Goal: Task Accomplishment & Management: Complete application form

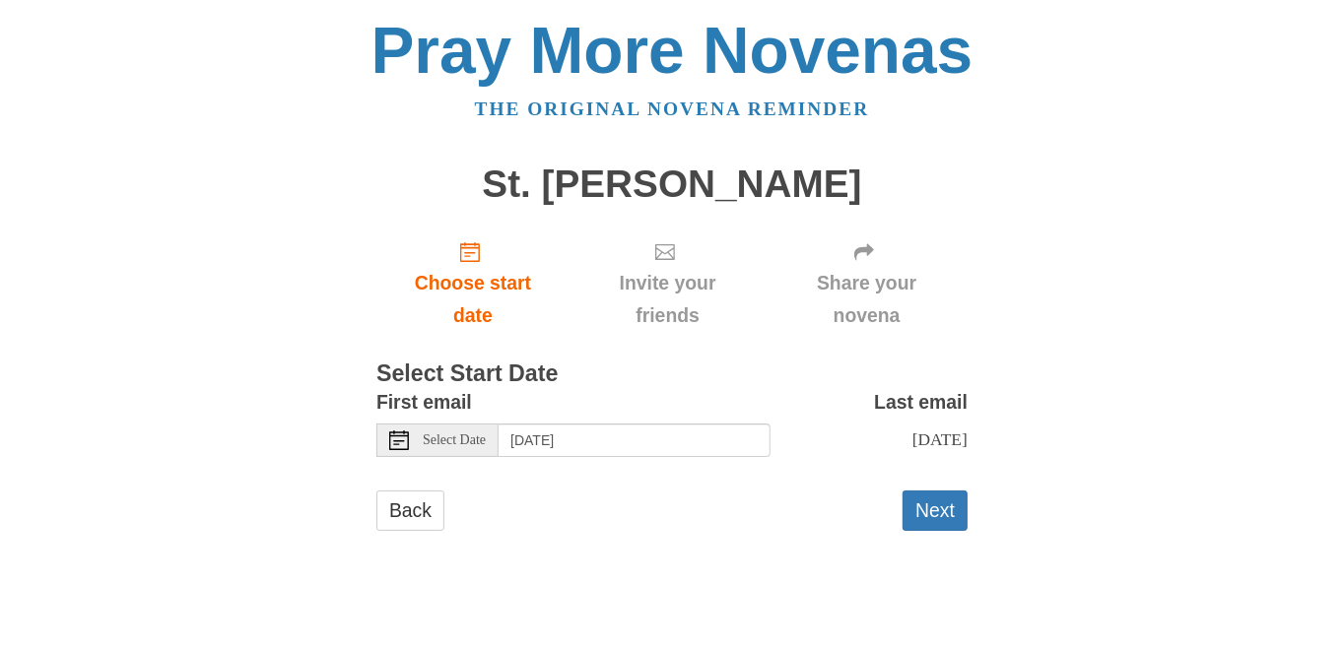
click at [402, 444] on icon at bounding box center [399, 441] width 20 height 20
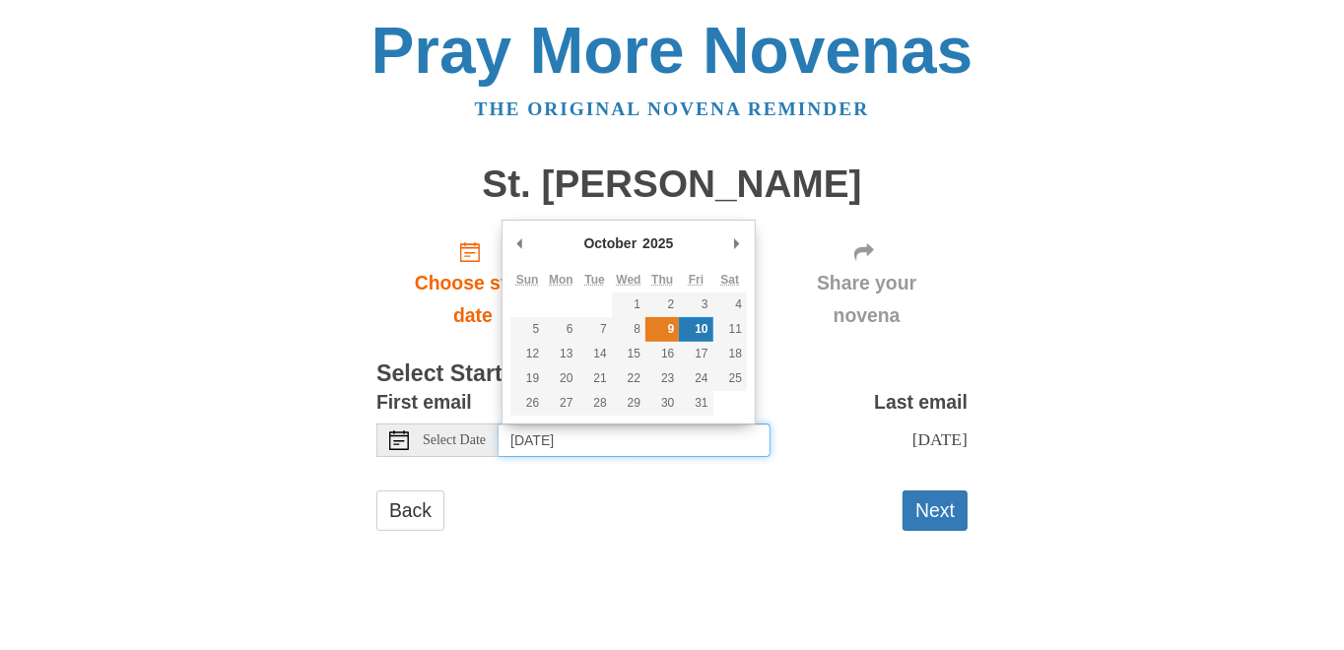
type input "Thursday, October 9th"
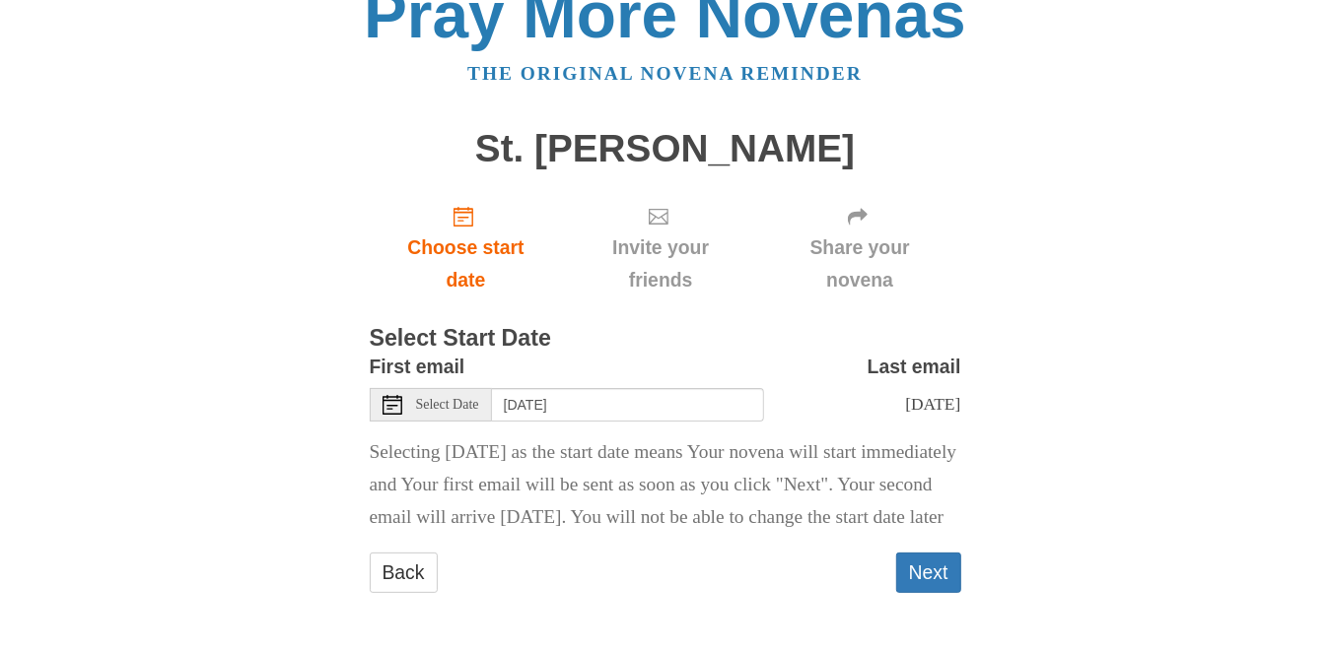
scroll to position [67, 0]
click at [918, 565] on button "Next" at bounding box center [928, 573] width 65 height 40
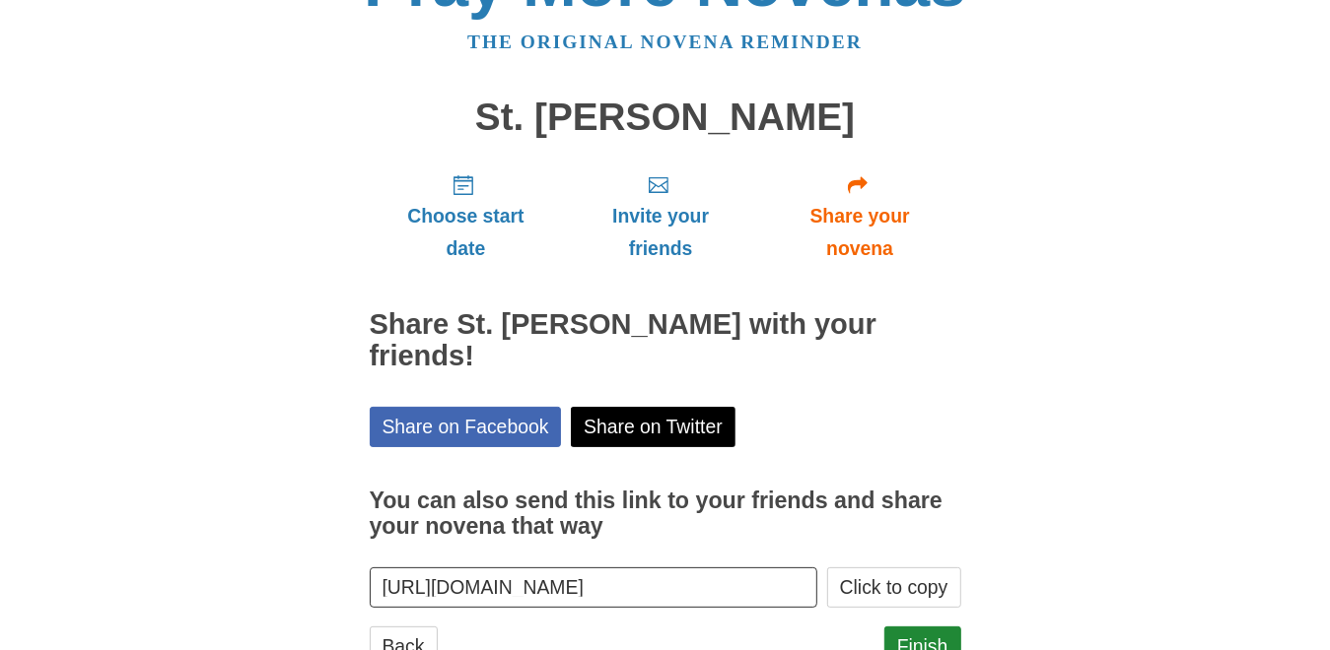
scroll to position [108, 0]
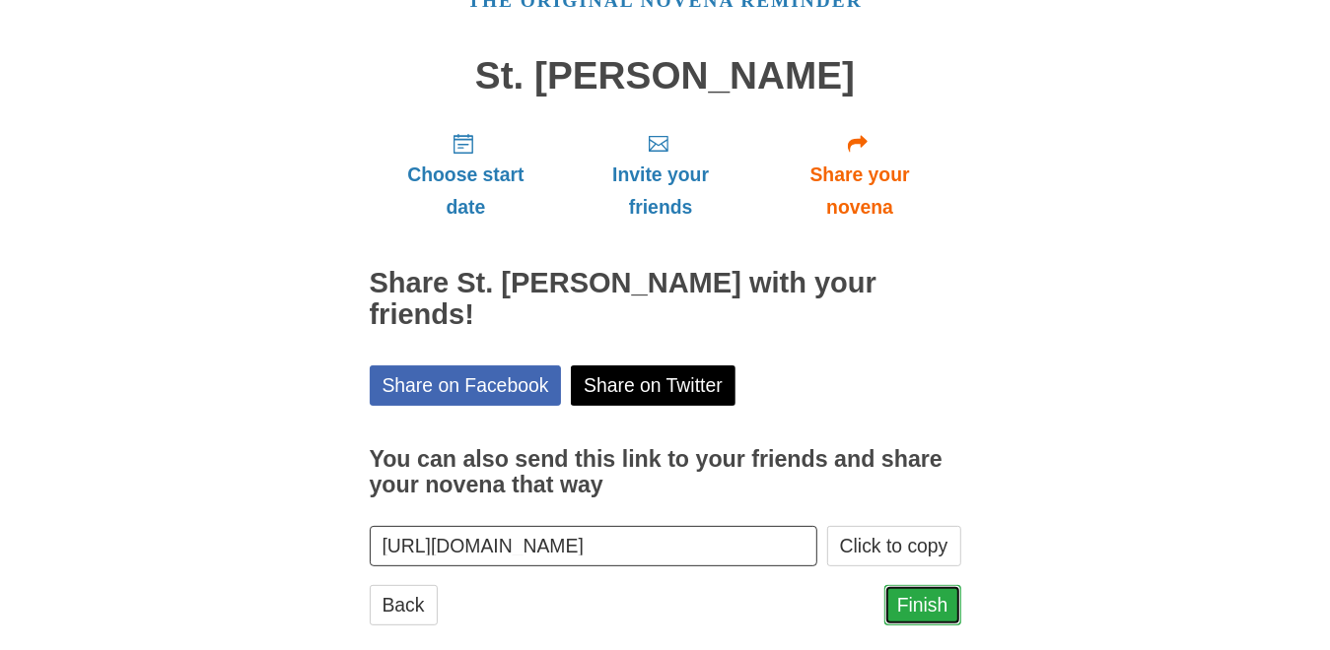
click at [932, 585] on link "Finish" at bounding box center [922, 605] width 77 height 40
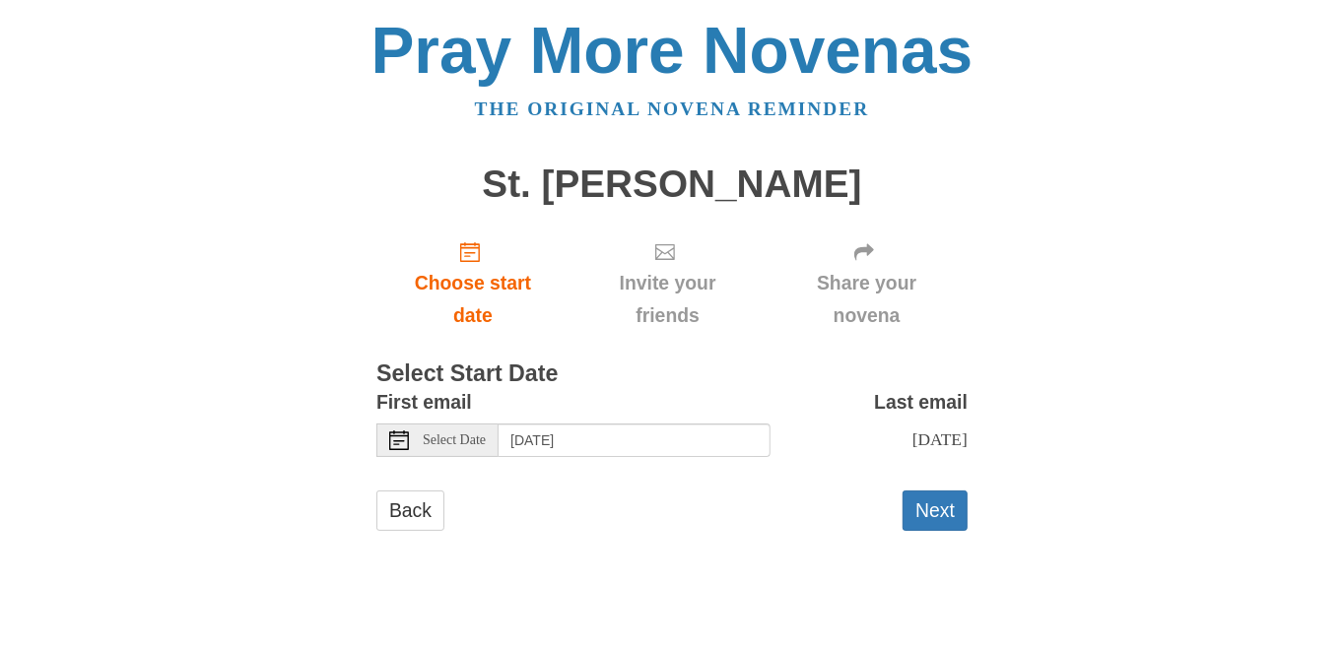
click at [392, 441] on icon at bounding box center [399, 441] width 20 height 20
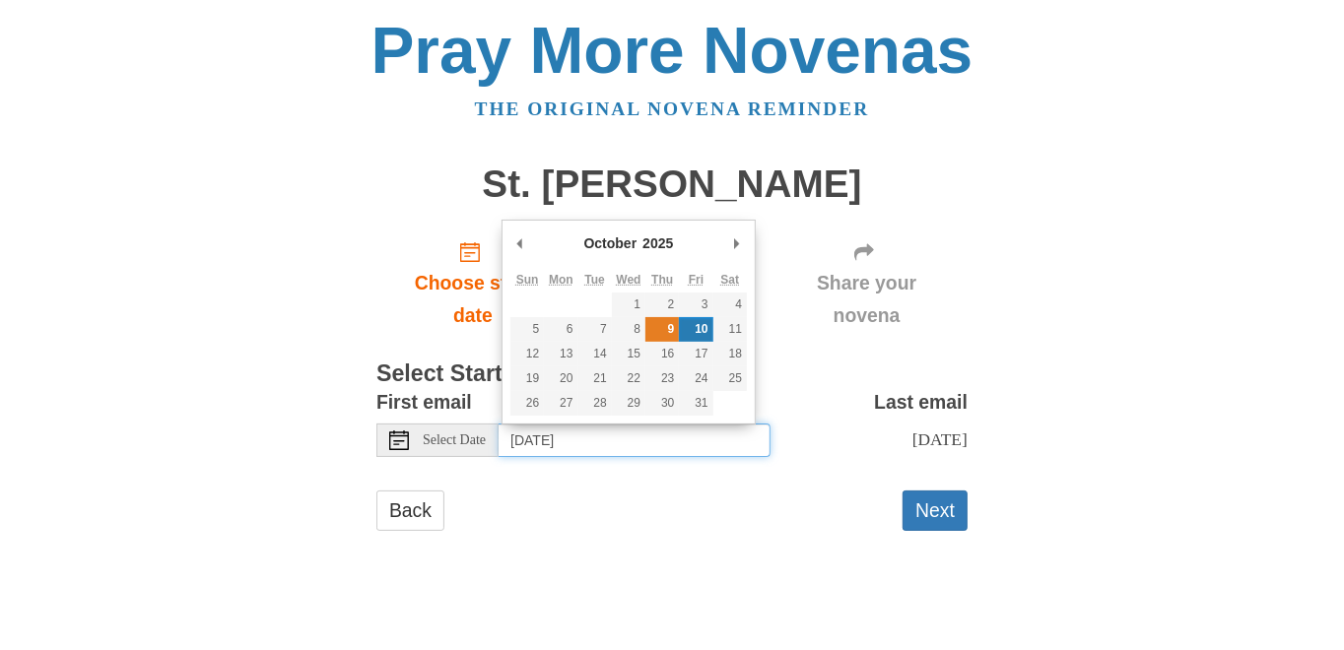
type input "Thursday, October 9th"
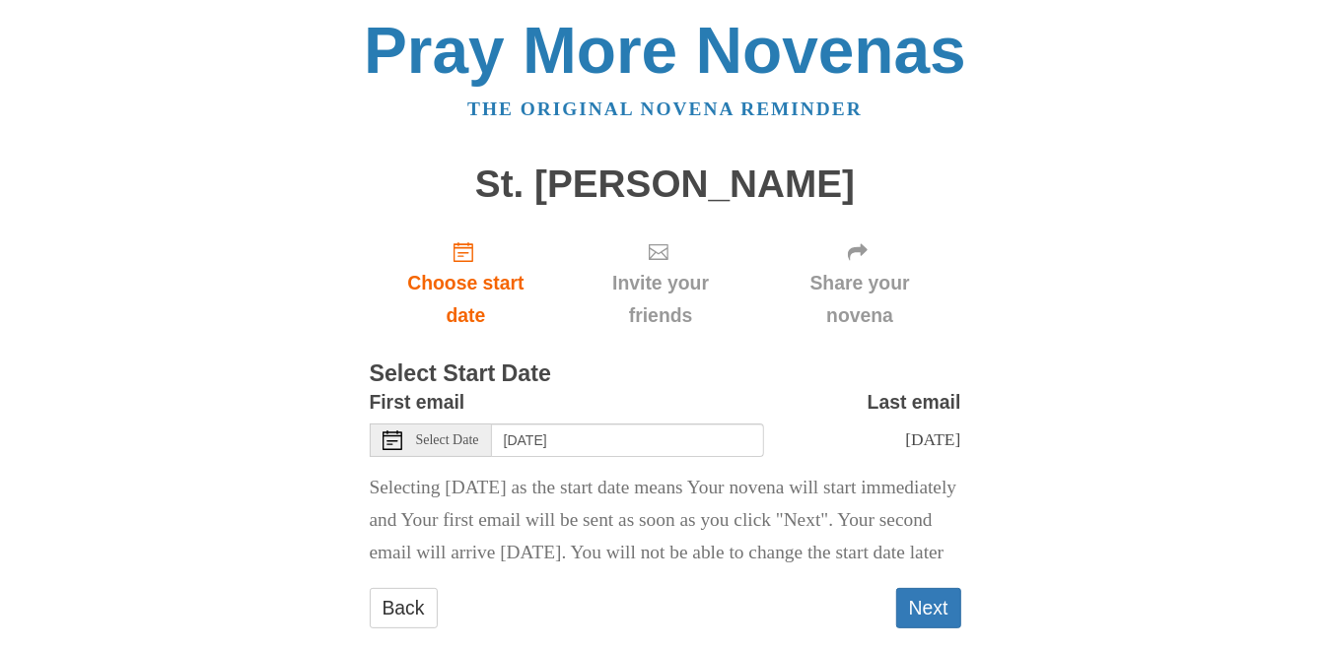
scroll to position [67, 0]
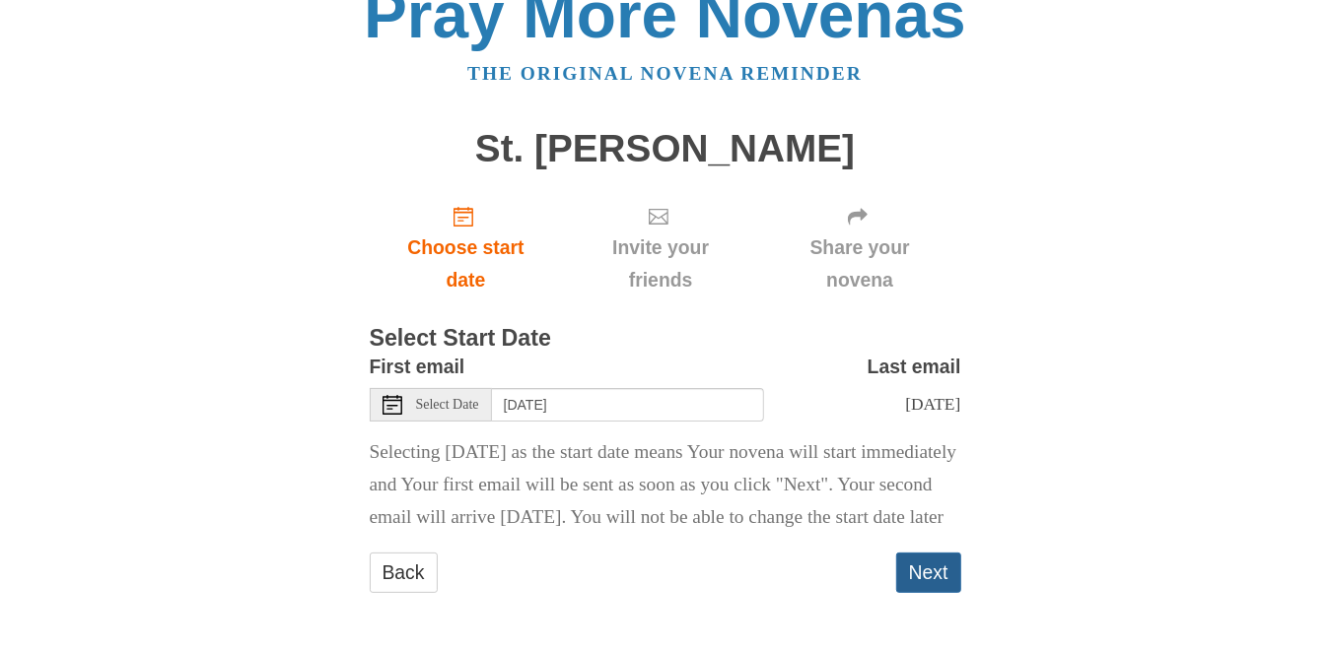
click at [935, 565] on button "Next" at bounding box center [928, 573] width 65 height 40
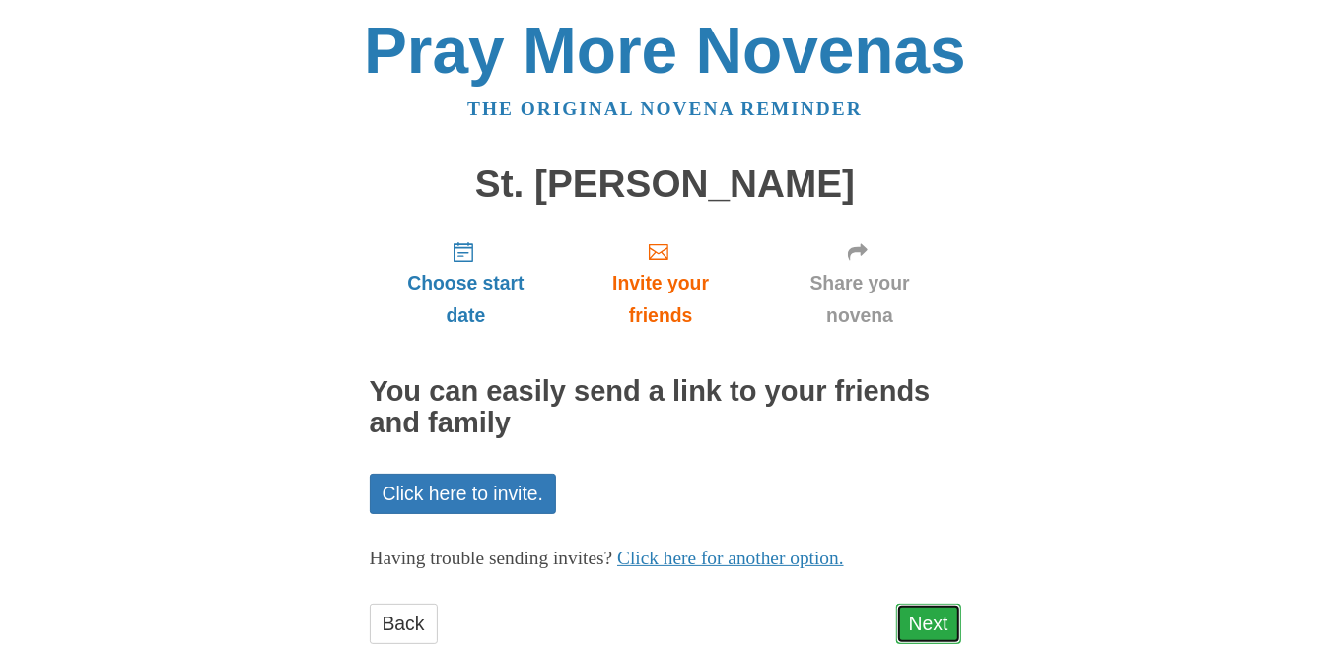
click at [924, 621] on link "Next" at bounding box center [928, 624] width 65 height 40
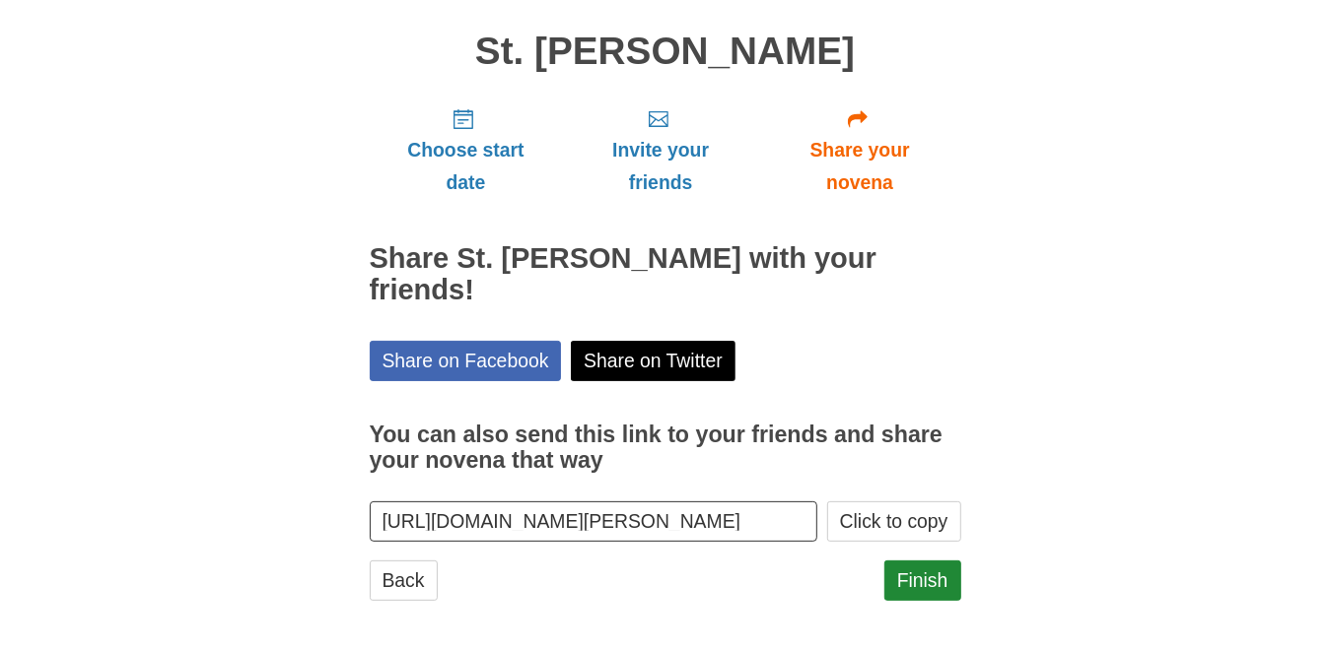
scroll to position [139, 0]
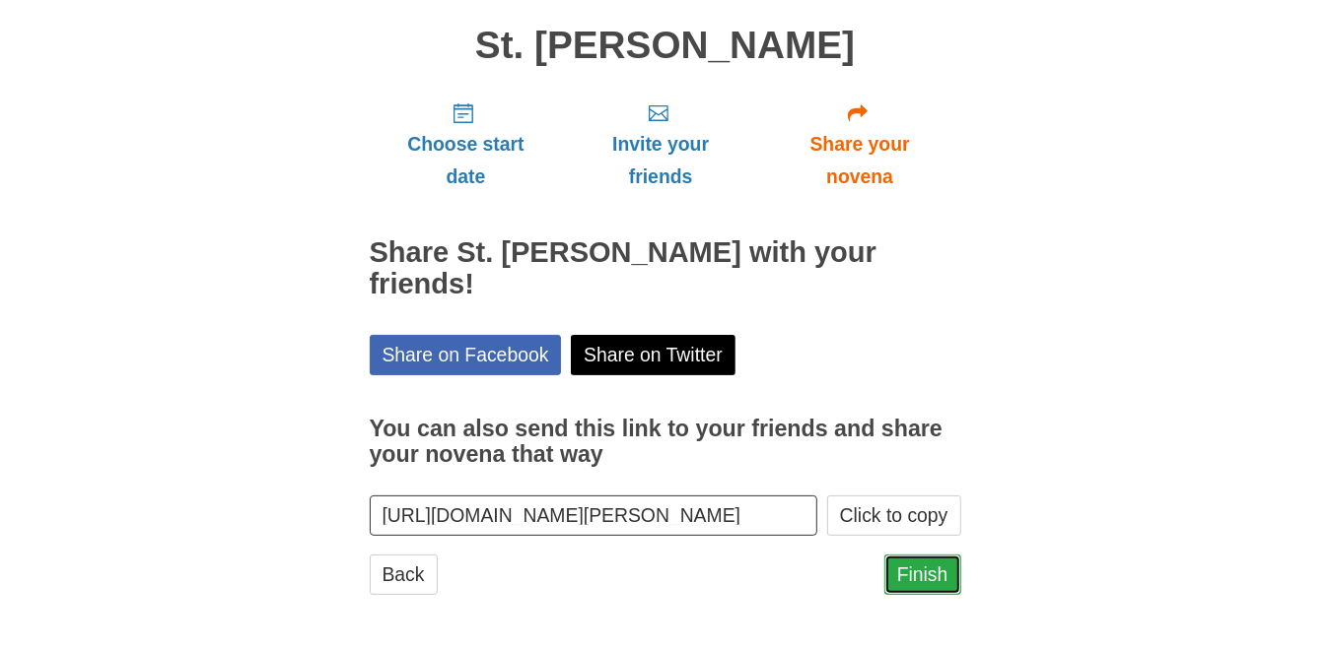
click at [913, 567] on link "Finish" at bounding box center [922, 575] width 77 height 40
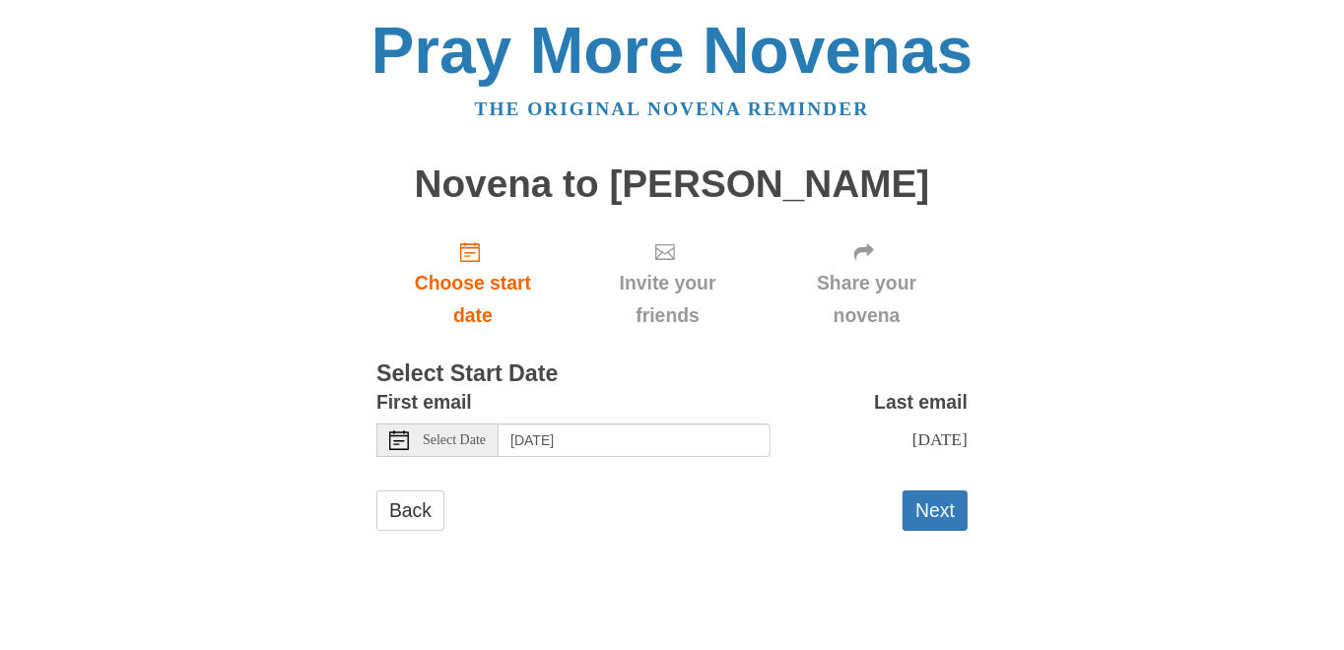
click at [402, 445] on icon at bounding box center [399, 441] width 20 height 20
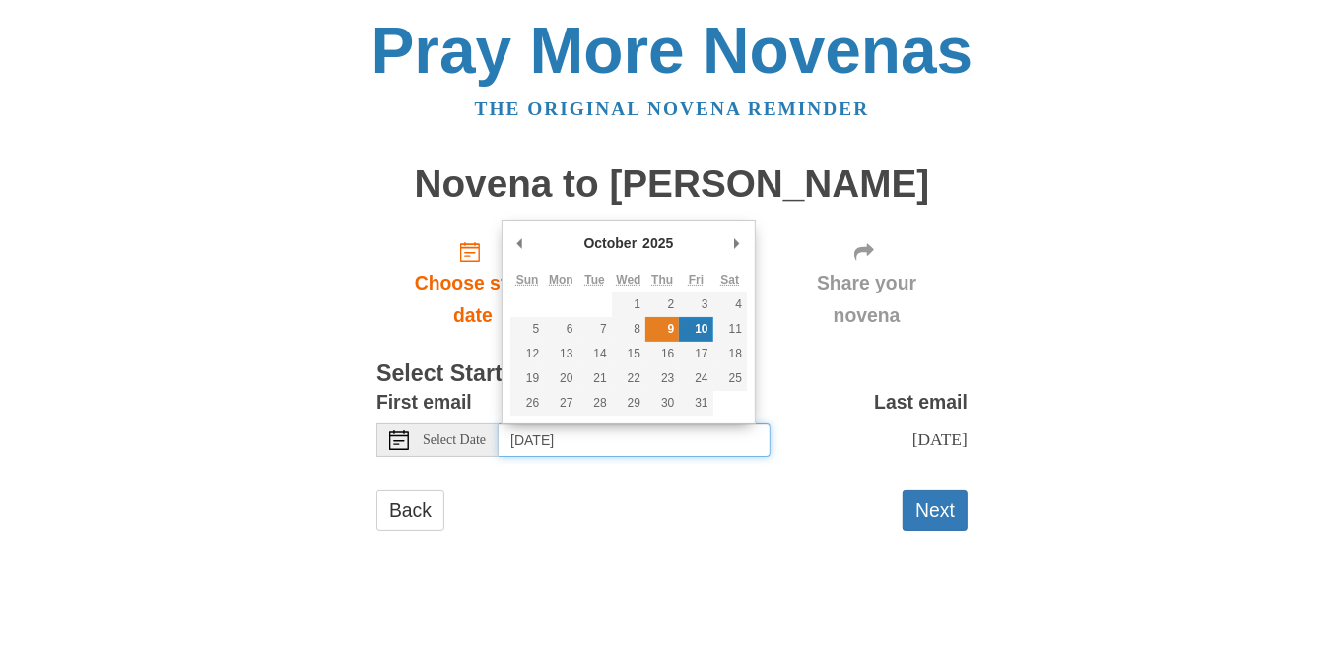
type input "Thursday, October 9th"
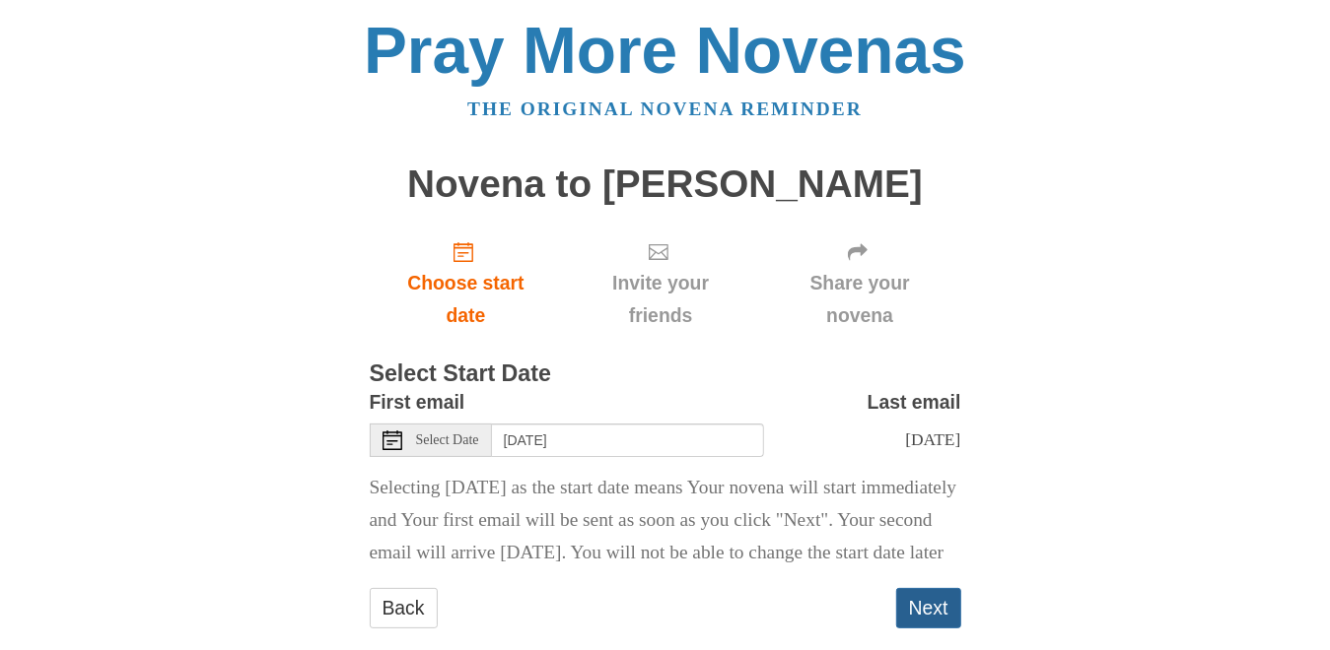
click at [924, 629] on button "Next" at bounding box center [928, 608] width 65 height 40
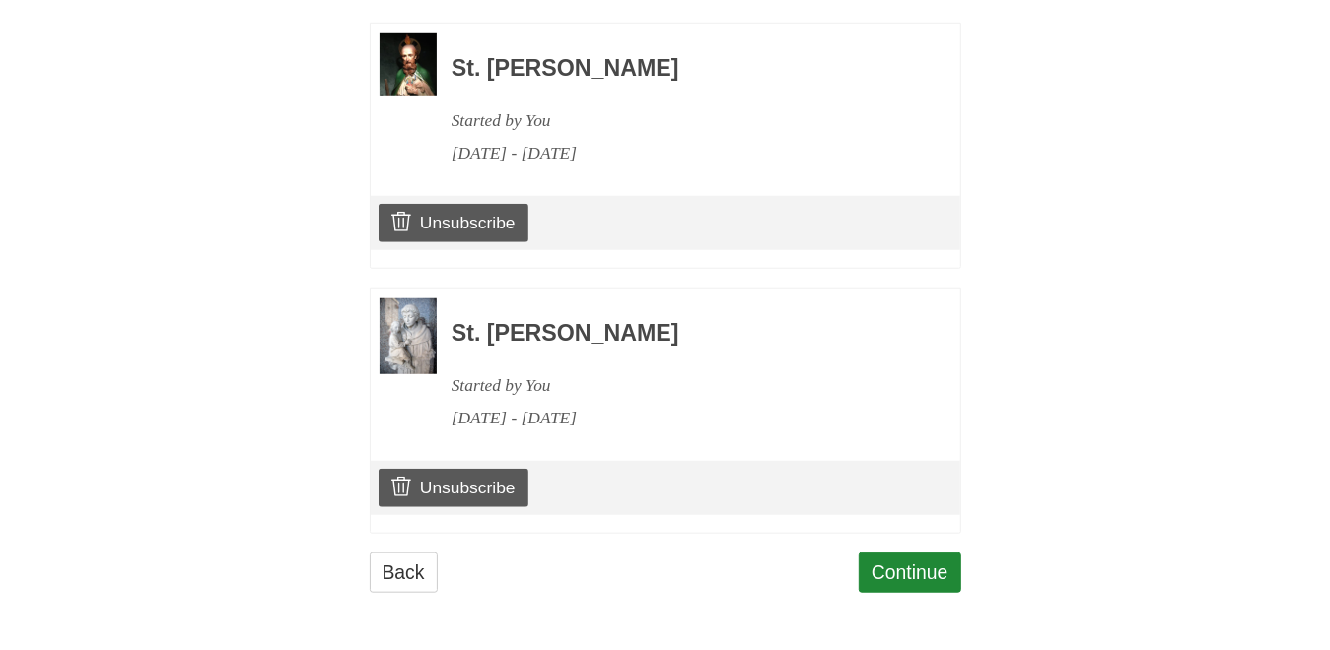
scroll to position [946, 0]
click at [898, 575] on link "Continue" at bounding box center [909, 573] width 103 height 40
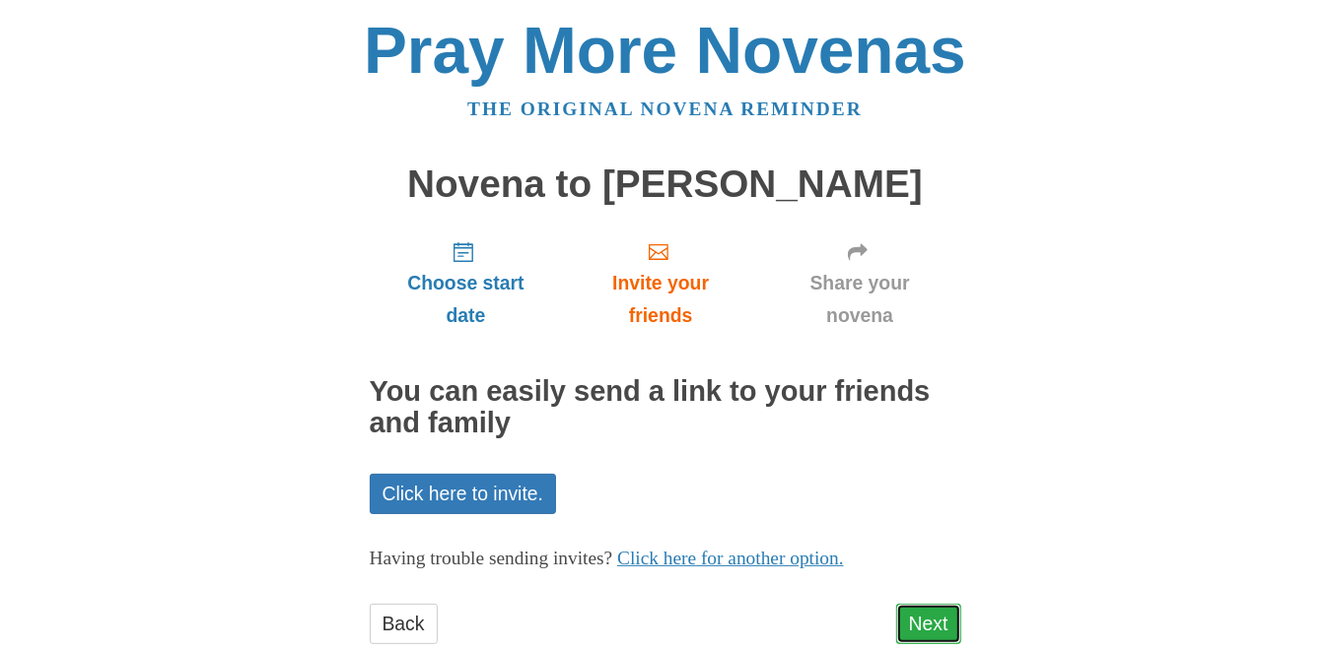
click at [922, 621] on link "Next" at bounding box center [928, 624] width 65 height 40
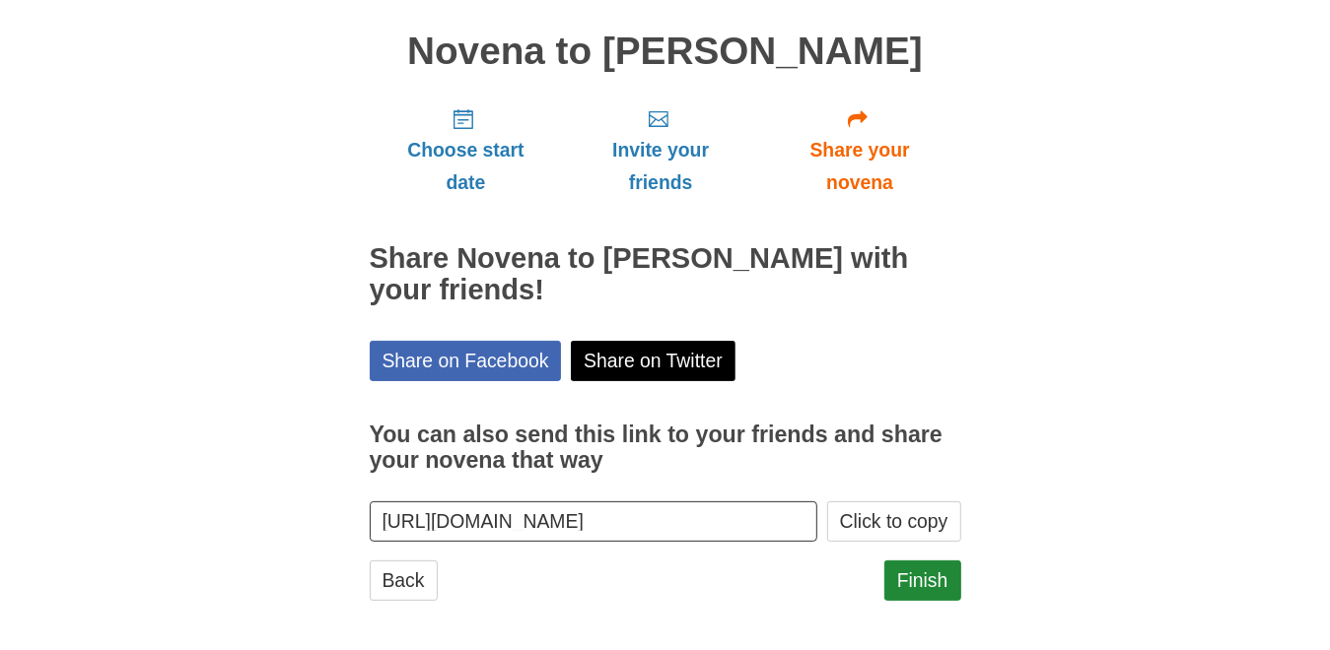
scroll to position [139, 0]
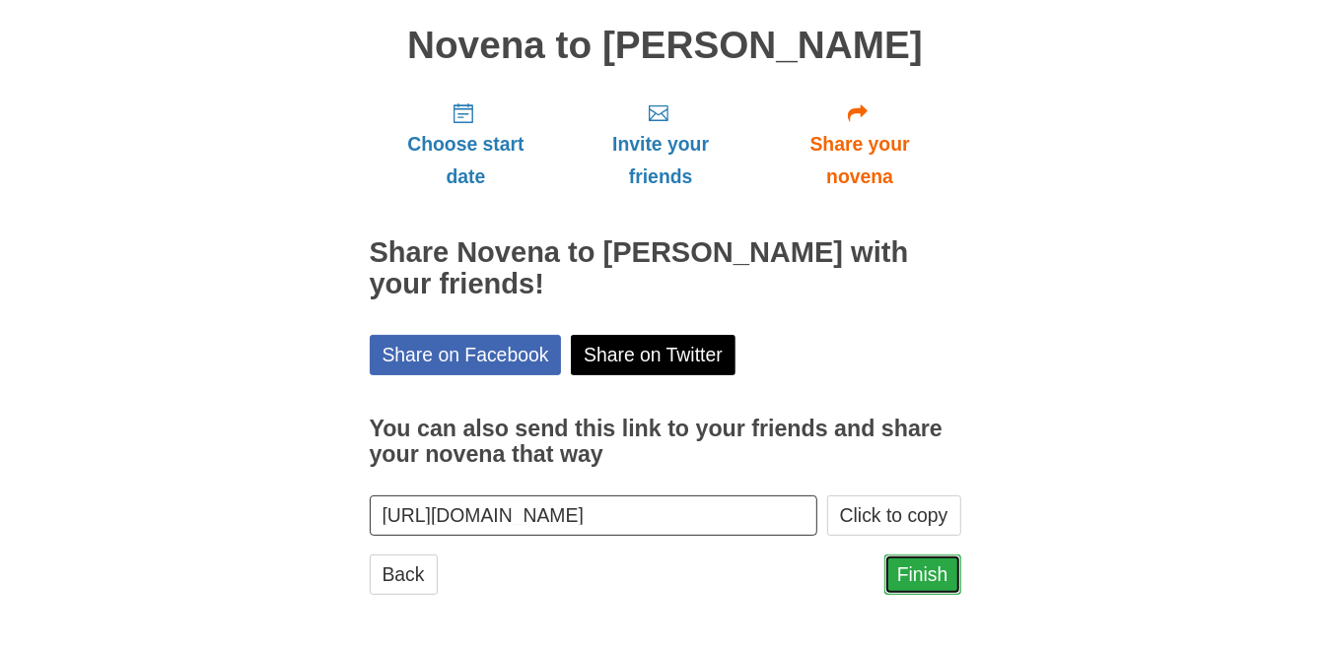
click at [910, 580] on link "Finish" at bounding box center [922, 575] width 77 height 40
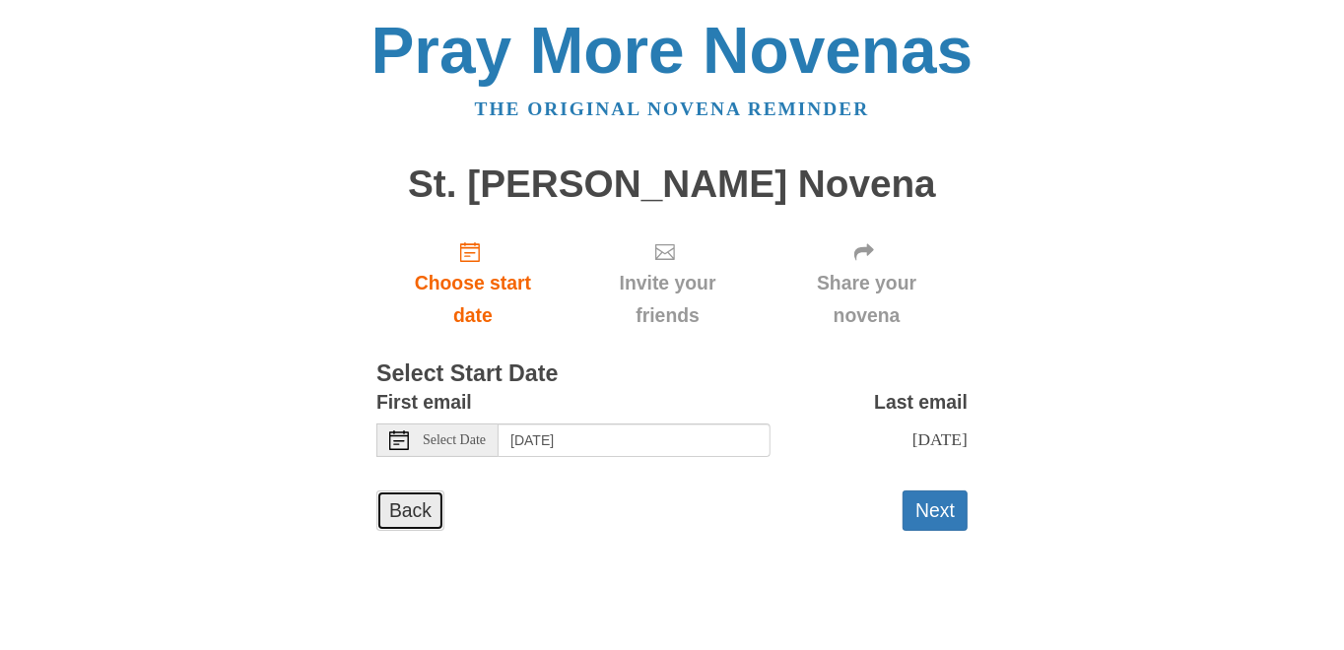
click at [409, 506] on link "Back" at bounding box center [410, 511] width 68 height 40
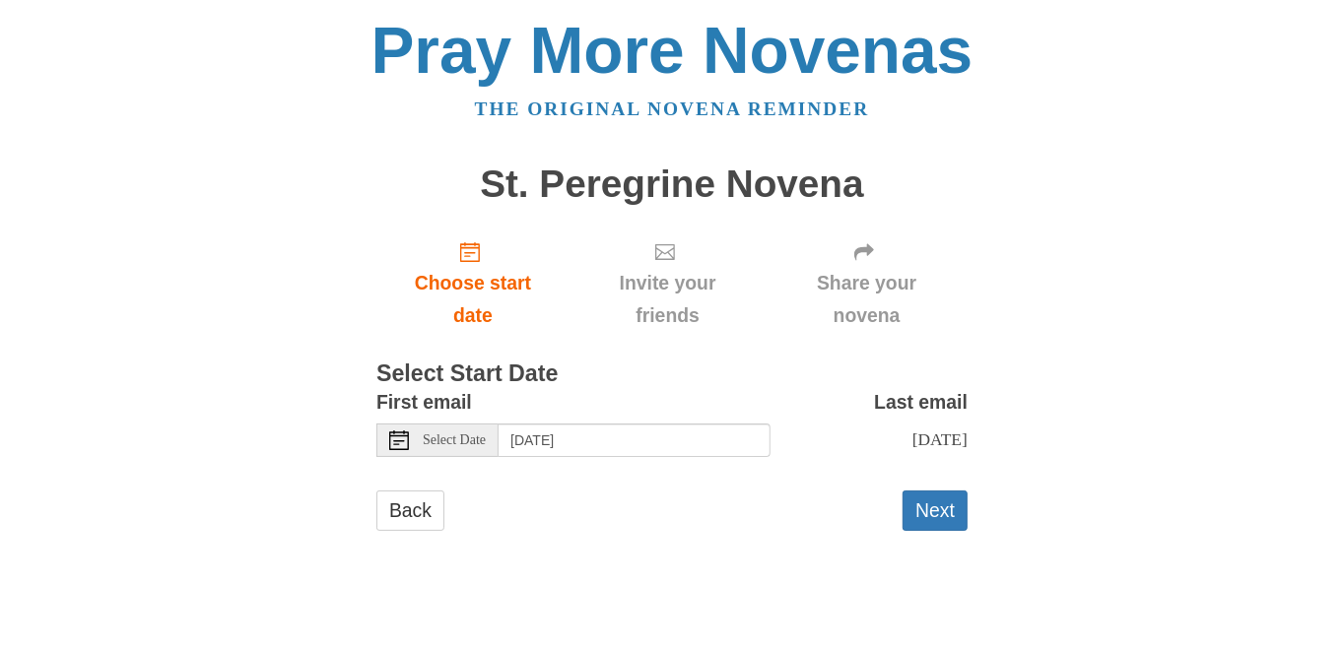
click at [399, 438] on icon at bounding box center [399, 441] width 20 height 20
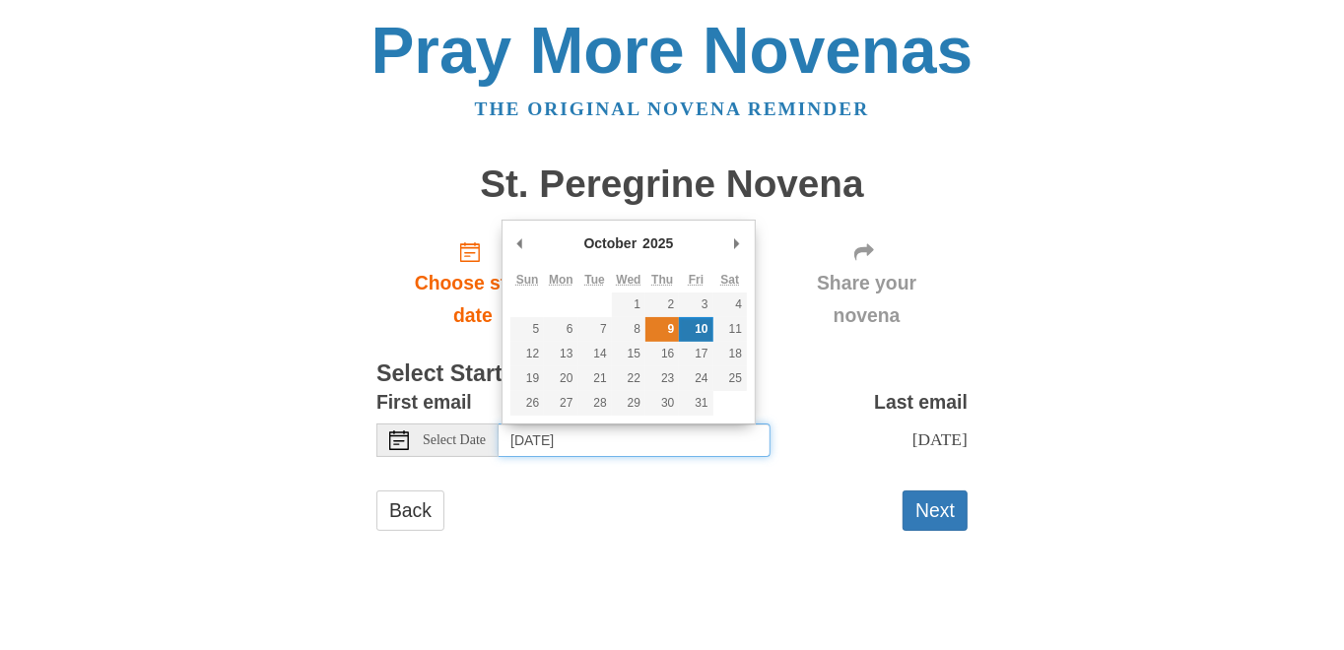
type input "Thursday, October 9th"
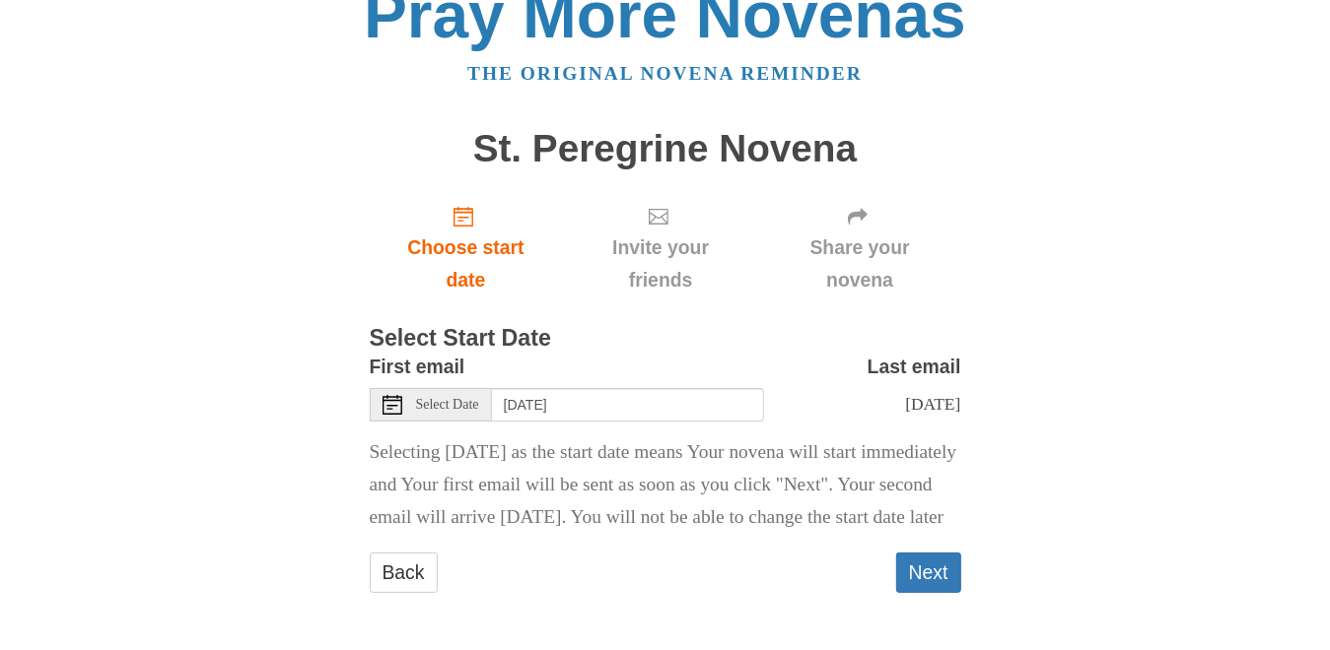
scroll to position [67, 0]
click at [934, 566] on button "Next" at bounding box center [928, 573] width 65 height 40
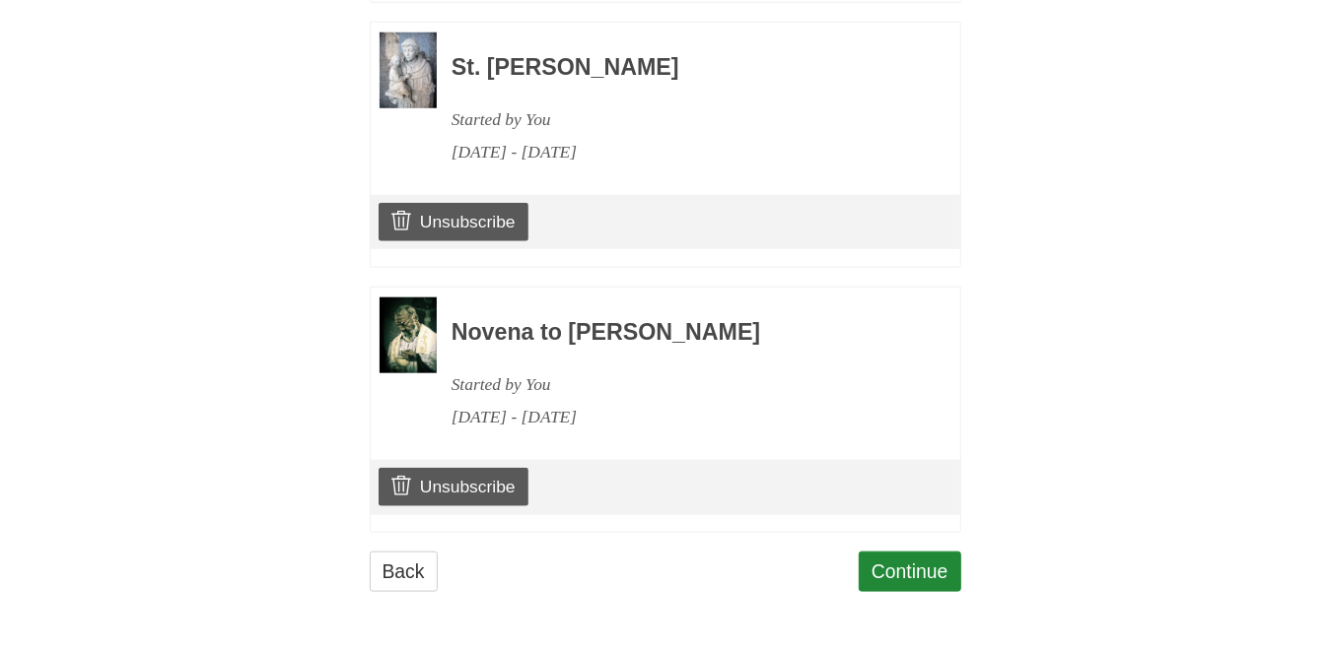
scroll to position [1210, 0]
click at [919, 576] on link "Continue" at bounding box center [909, 572] width 103 height 40
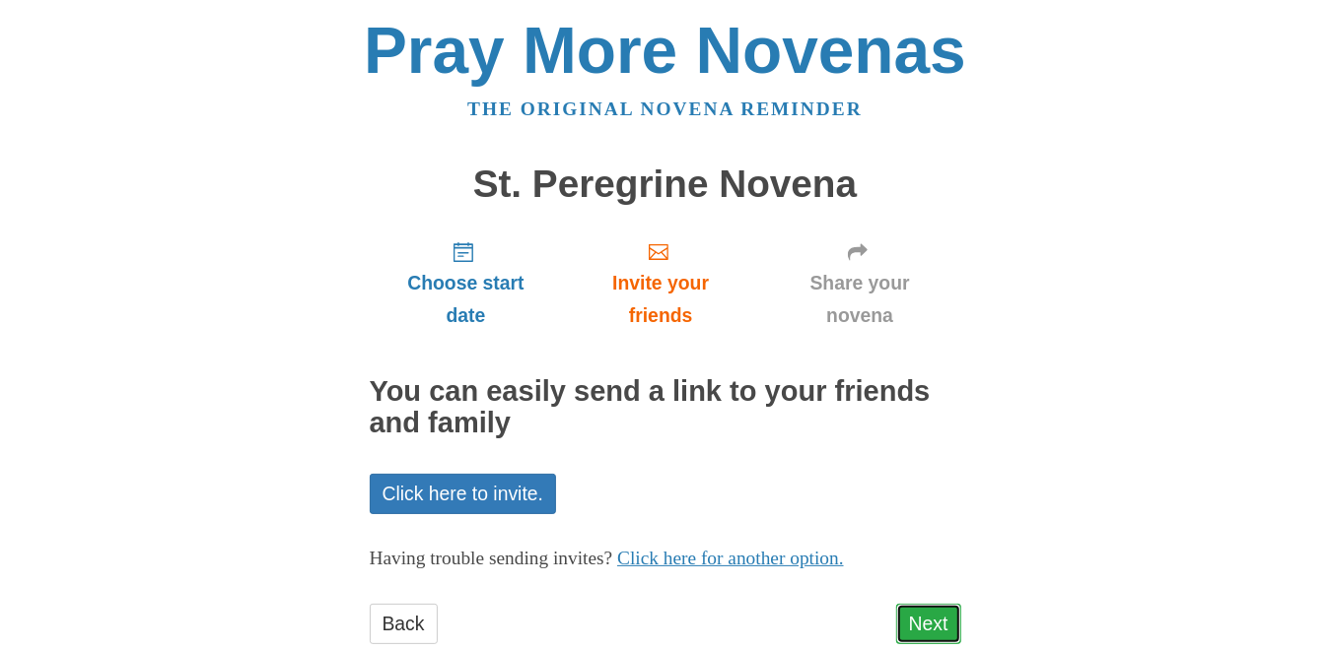
click at [925, 617] on link "Next" at bounding box center [928, 624] width 65 height 40
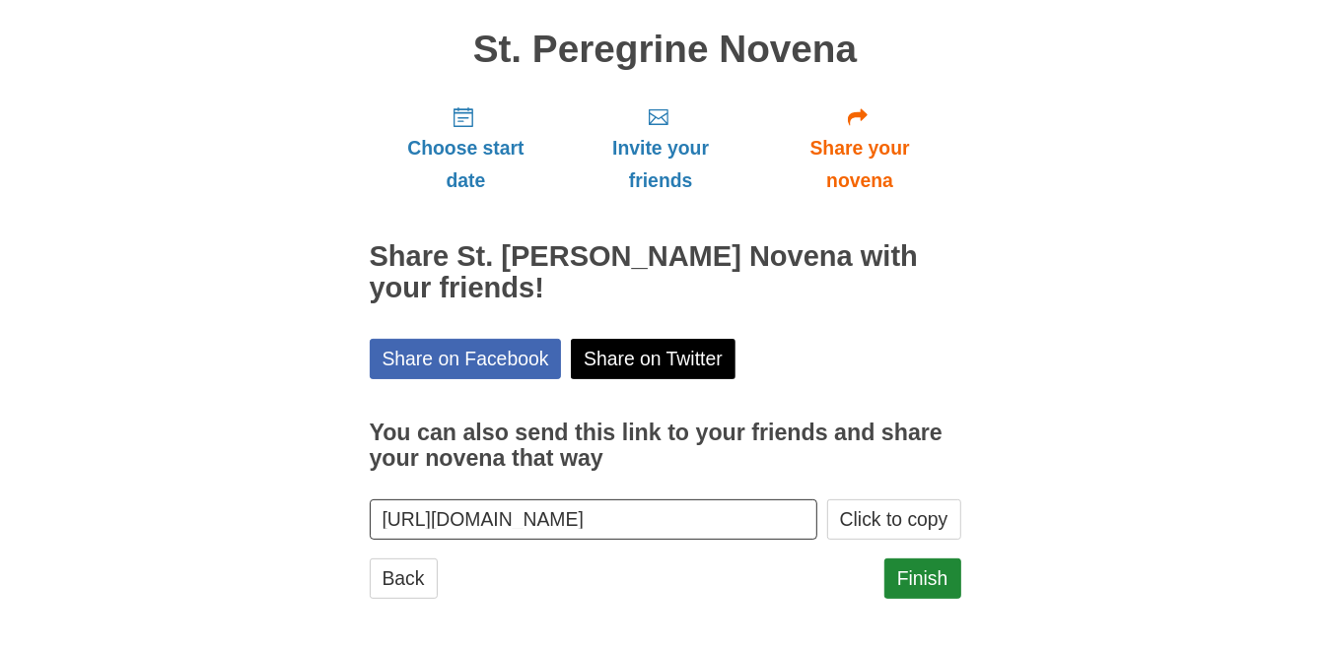
scroll to position [139, 0]
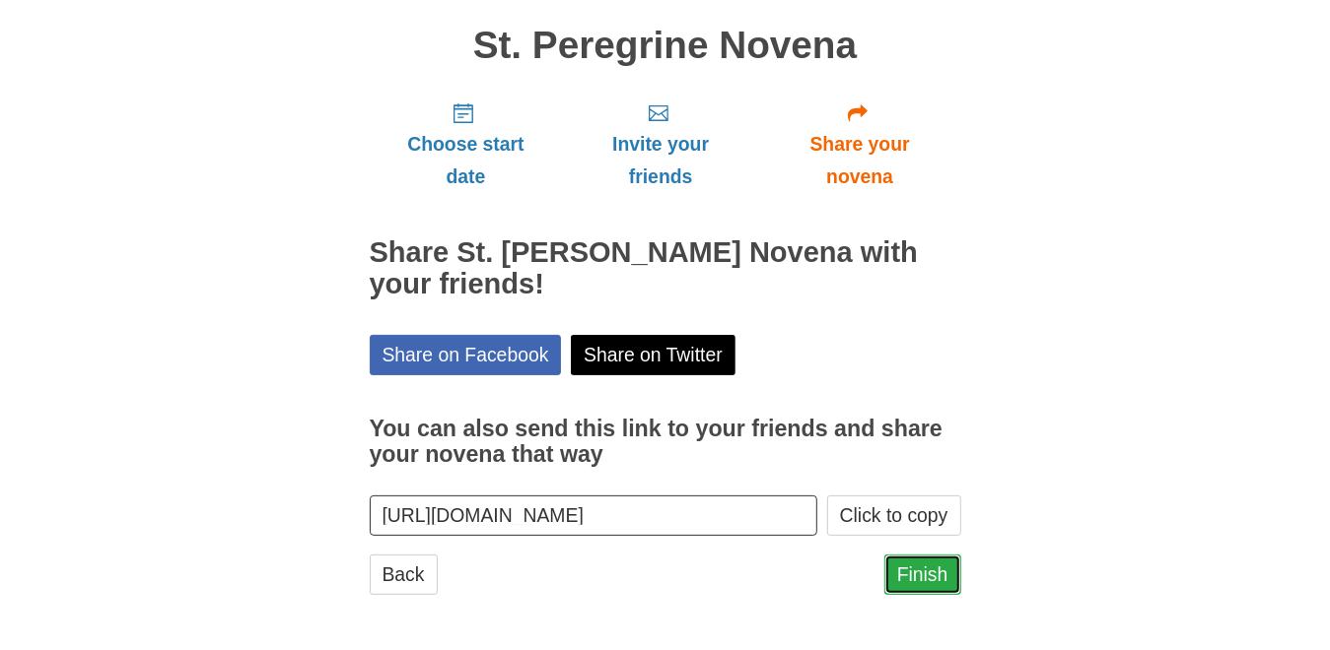
click at [910, 570] on link "Finish" at bounding box center [922, 575] width 77 height 40
